Goal: Task Accomplishment & Management: Use online tool/utility

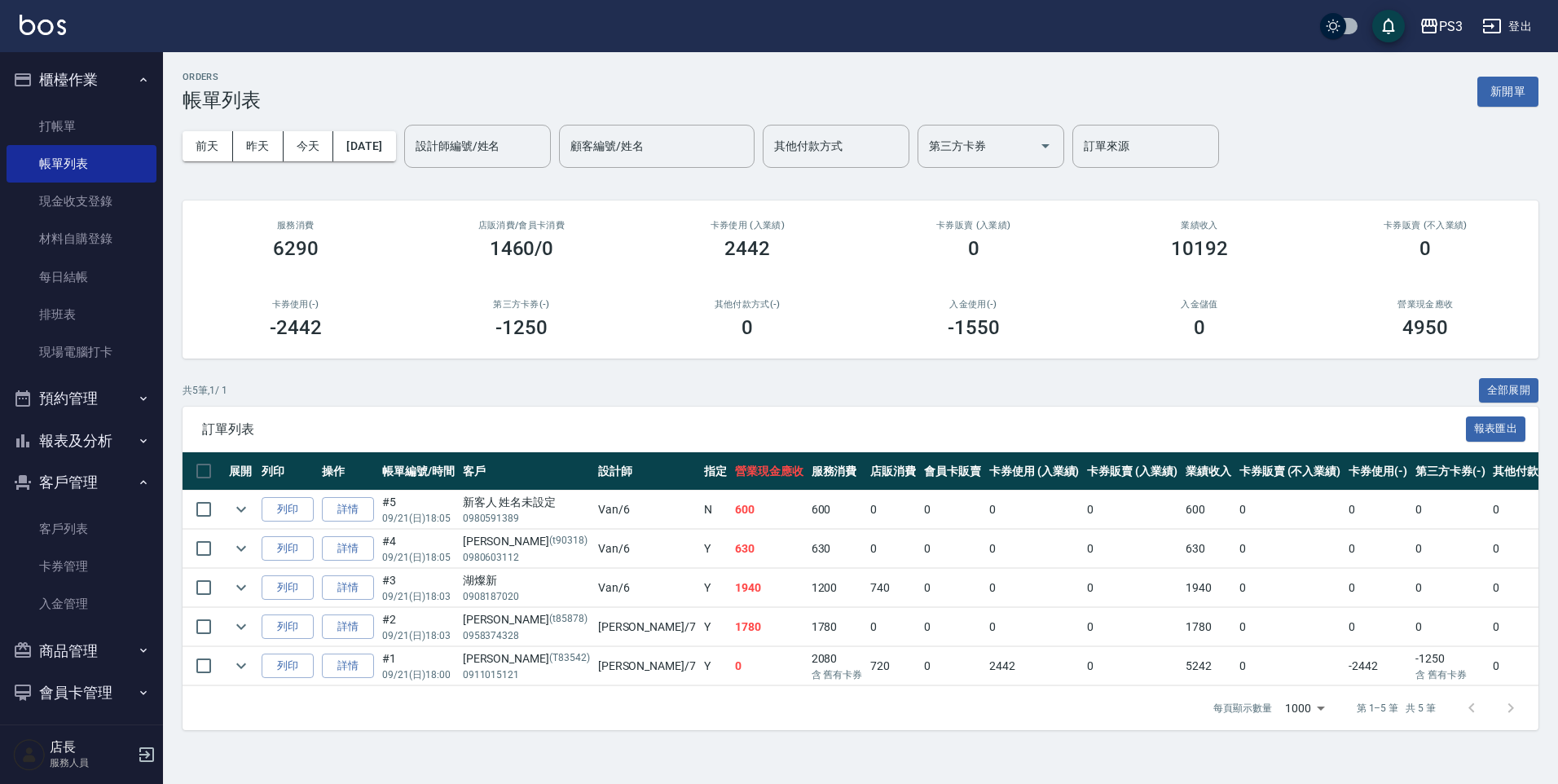
click at [242, 182] on div "ORDERS 帳單列表 新開單 [DATE] [DATE] [DATE] [DATE] 設計師編號/姓名 設計師編號/姓名 顧客編號/姓名 顧客編號/姓名 其…" at bounding box center [860, 401] width 1395 height 697
click at [124, 274] on link "每日結帳" at bounding box center [82, 277] width 150 height 37
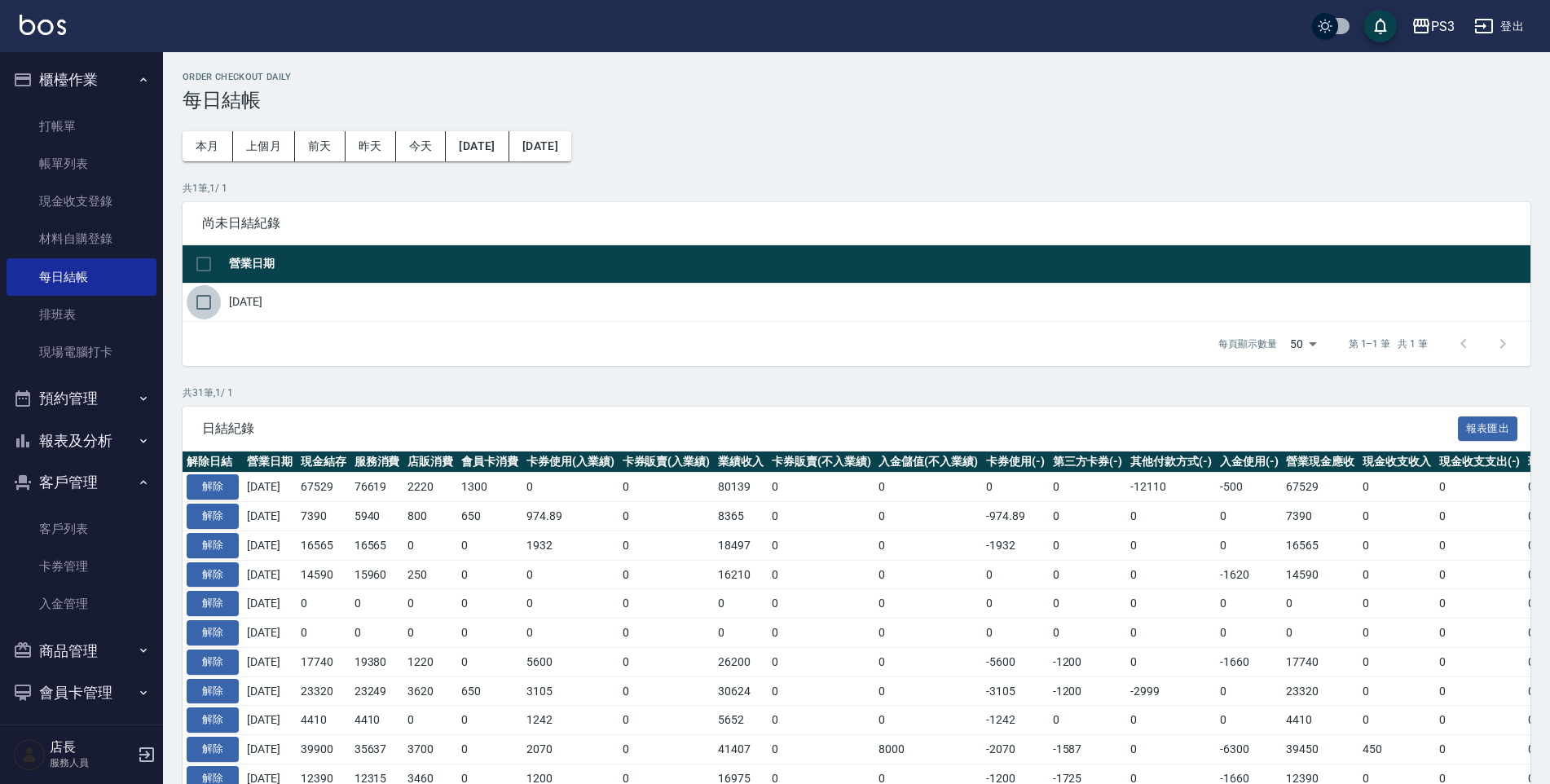
click at [202, 295] on input "checkbox" at bounding box center [204, 302] width 34 height 34
checkbox input "true"
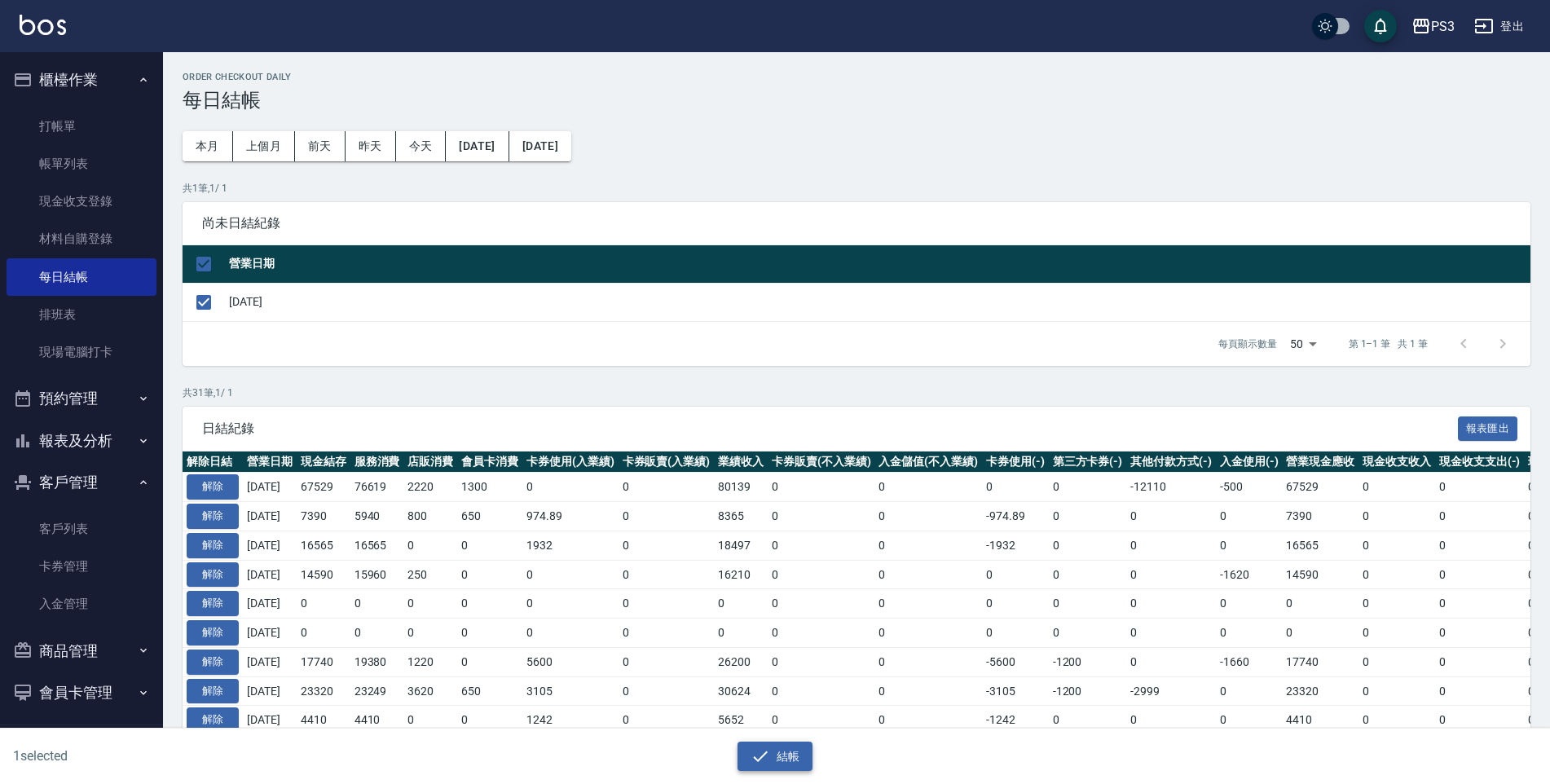
click at [791, 764] on button "結帳" at bounding box center [775, 756] width 76 height 30
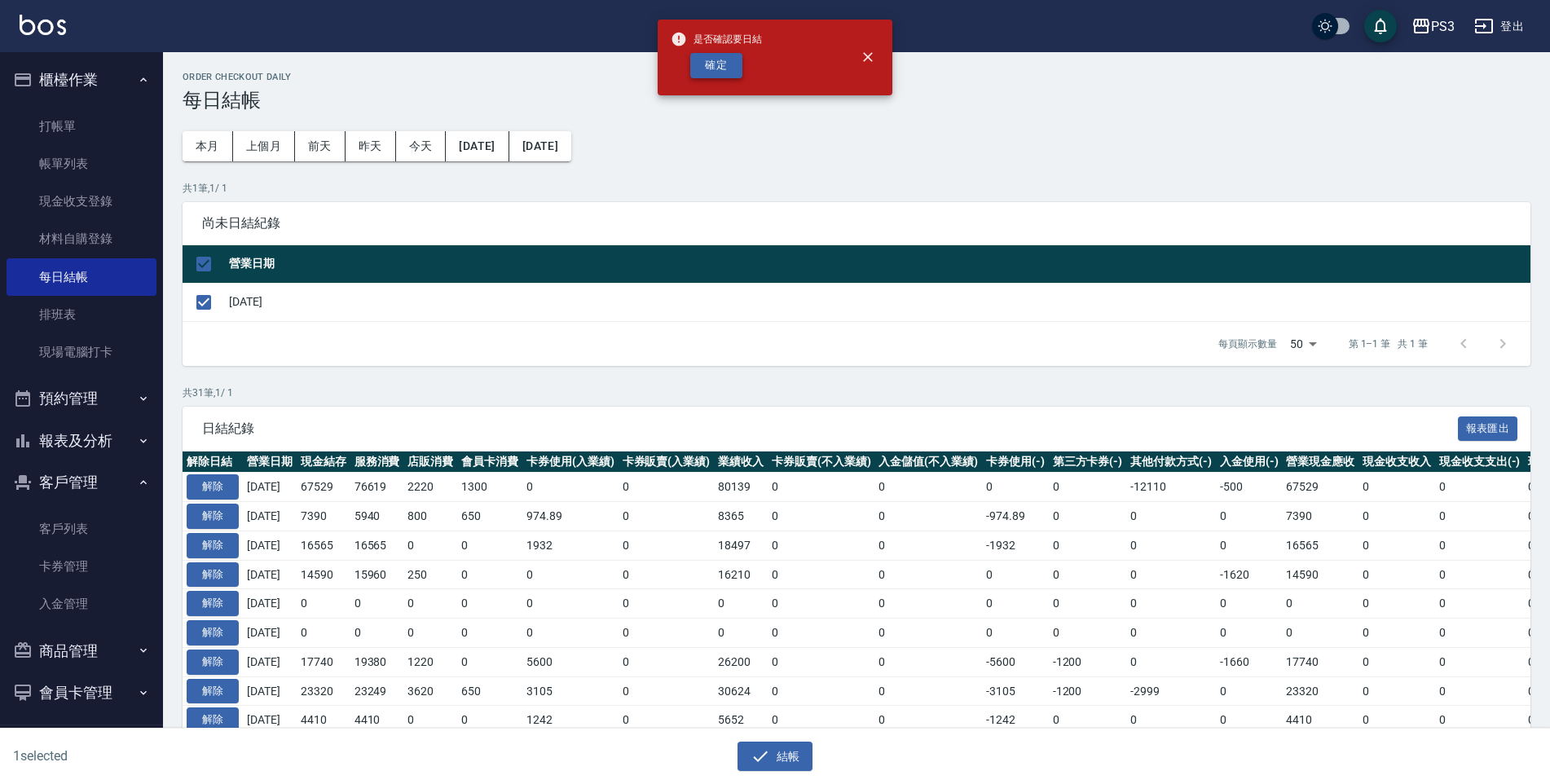
click at [725, 76] on button "確定" at bounding box center [717, 65] width 53 height 25
checkbox input "false"
